Goal: Information Seeking & Learning: Learn about a topic

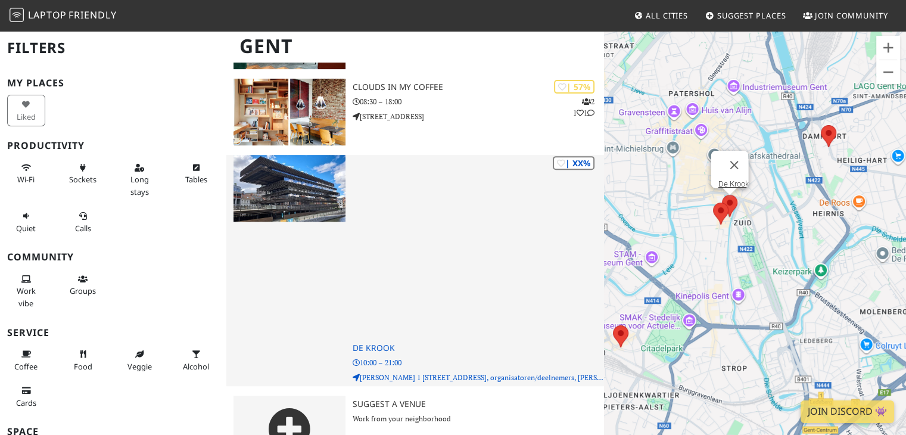
scroll to position [457, 0]
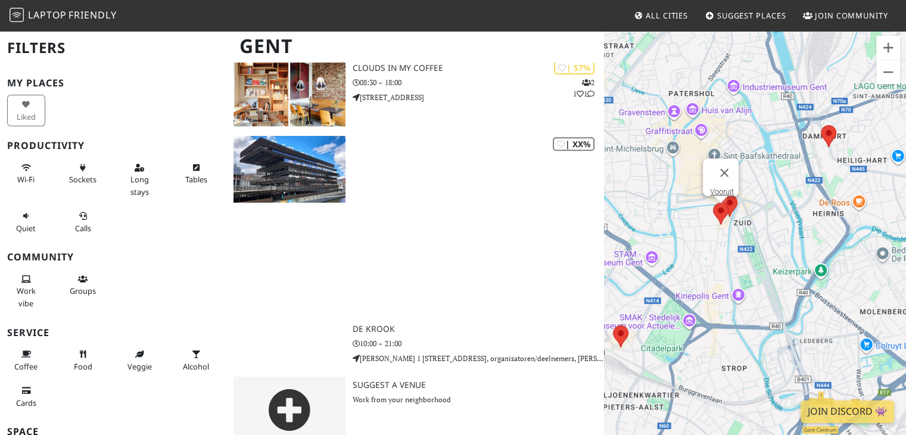
click at [713, 202] on area at bounding box center [713, 202] width 0 height 0
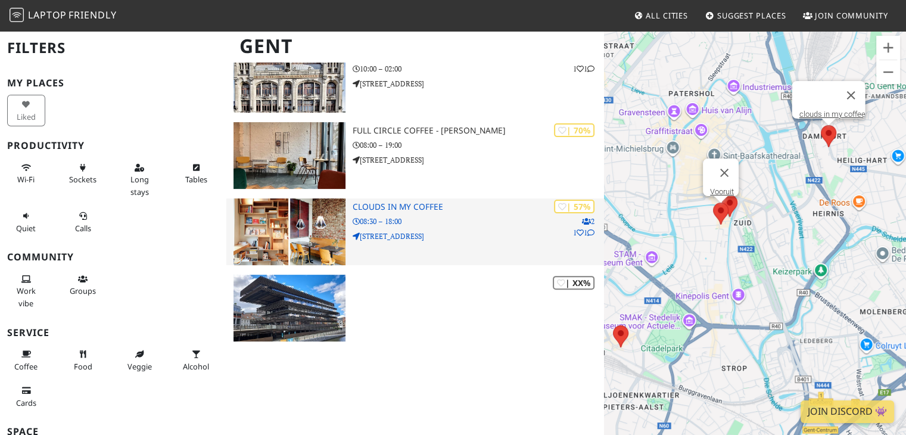
scroll to position [180, 0]
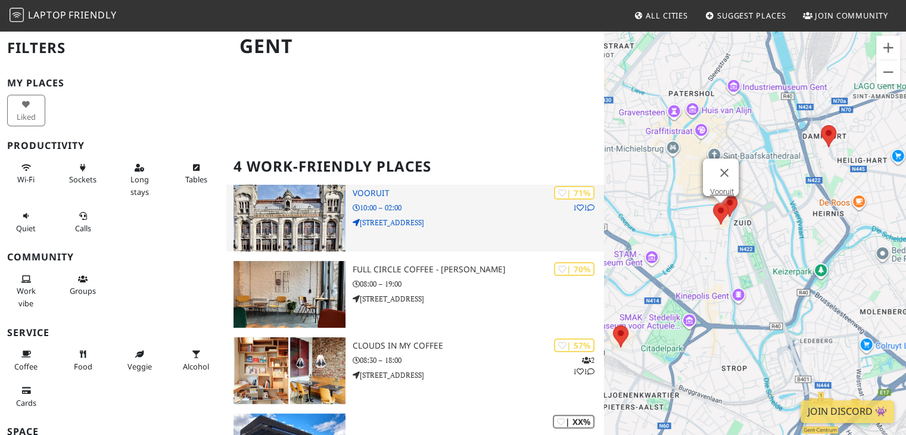
click at [438, 185] on div "| 71% 1 1 Vooruit 10:00 – 02:00 [STREET_ADDRESS]" at bounding box center [478, 218] width 252 height 67
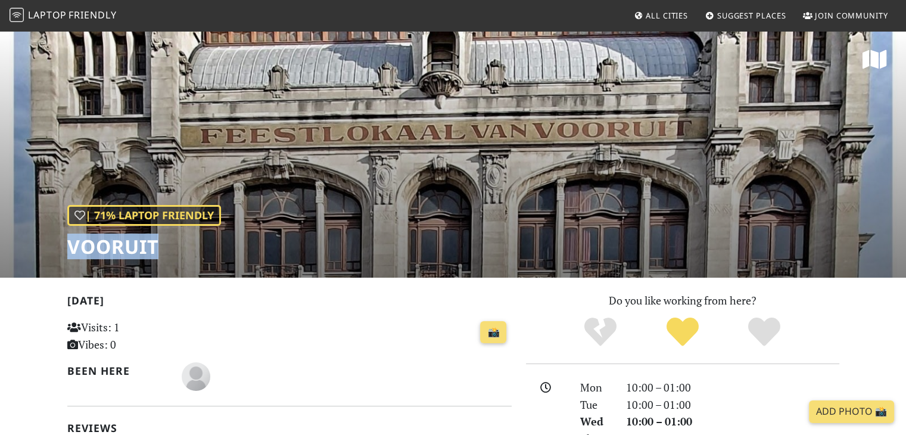
drag, startPoint x: 68, startPoint y: 245, endPoint x: 174, endPoint y: 249, distance: 105.5
click at [174, 249] on h1 "Vooruit" at bounding box center [144, 246] width 154 height 23
copy h1 "Vooruit"
click at [332, 325] on div "📸" at bounding box center [365, 332] width 291 height 32
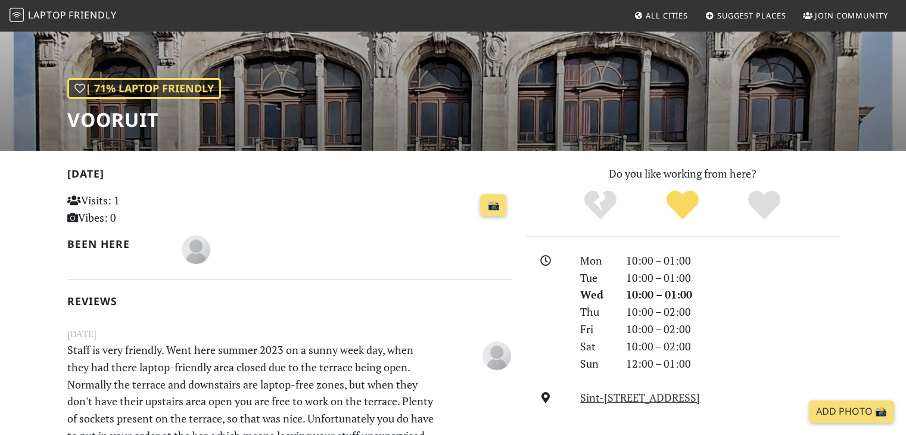
scroll to position [139, 0]
